Goal: Task Accomplishment & Management: Use online tool/utility

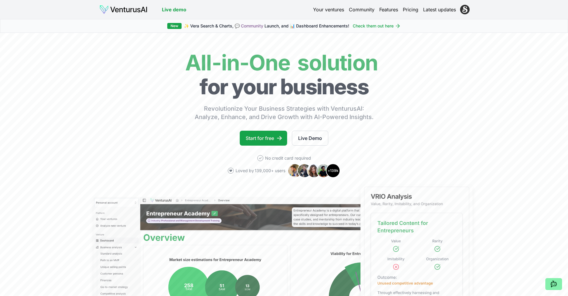
click at [465, 10] on html "We value your privacy We use cookies to enhance your browsing experience, serve…" at bounding box center [284, 148] width 568 height 296
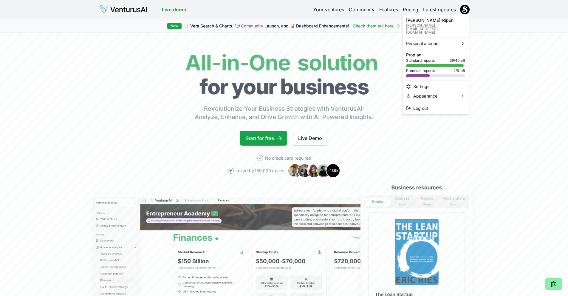
click at [436, 24] on p "[PERSON_NAME][EMAIL_ADDRESS][DOMAIN_NAME]" at bounding box center [435, 29] width 59 height 11
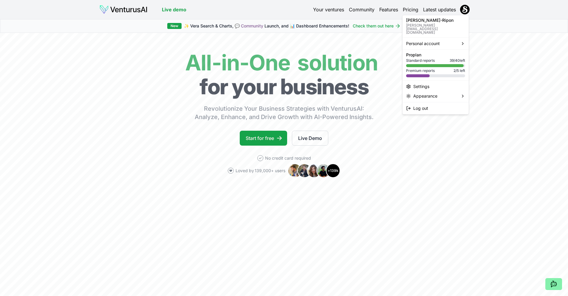
click at [331, 13] on html "We value your privacy We use cookies to enhance your browsing experience, serve…" at bounding box center [284, 148] width 568 height 296
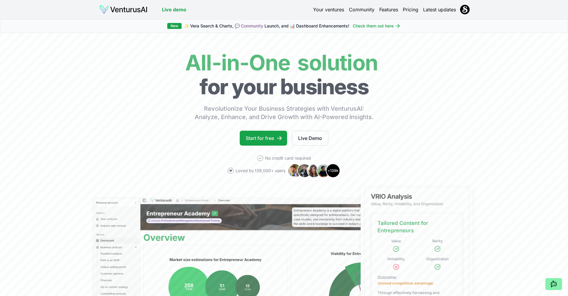
click at [327, 10] on link "Your ventures" at bounding box center [328, 9] width 31 height 7
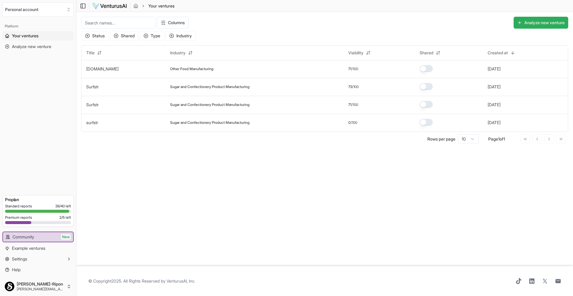
click at [530, 23] on button "Analyze new venture" at bounding box center [540, 23] width 55 height 12
